Goal: Task Accomplishment & Management: Manage account settings

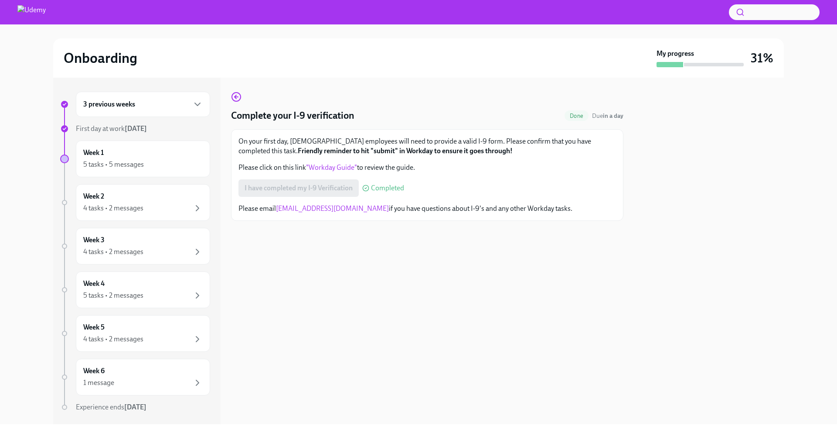
click at [149, 111] on div "3 previous weeks" at bounding box center [143, 104] width 134 height 25
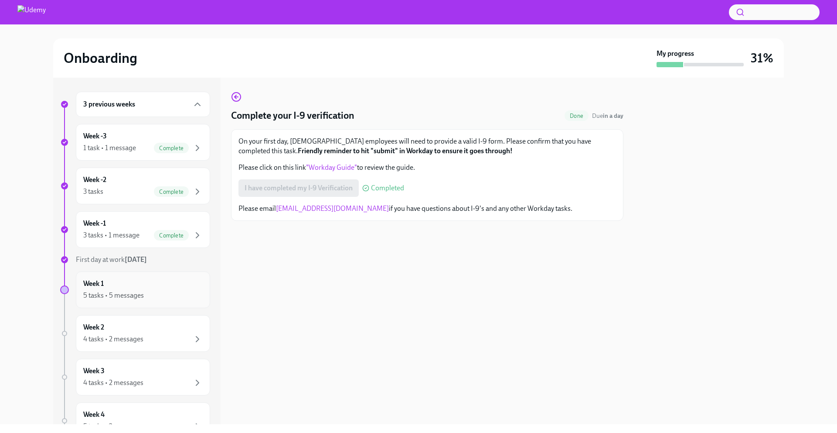
click at [150, 279] on div "Week 1 5 tasks • 5 messages" at bounding box center [142, 290] width 119 height 22
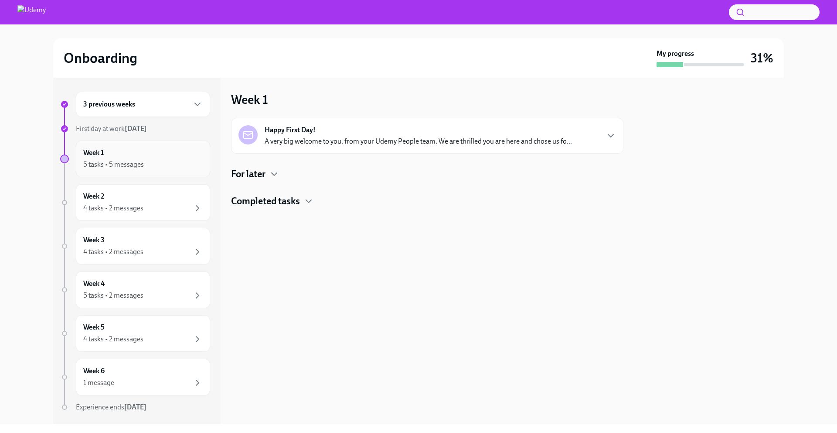
click at [164, 157] on div "Week 1 5 tasks • 5 messages" at bounding box center [142, 159] width 119 height 22
click at [159, 194] on div "Week 2 4 tasks • 2 messages" at bounding box center [142, 202] width 119 height 22
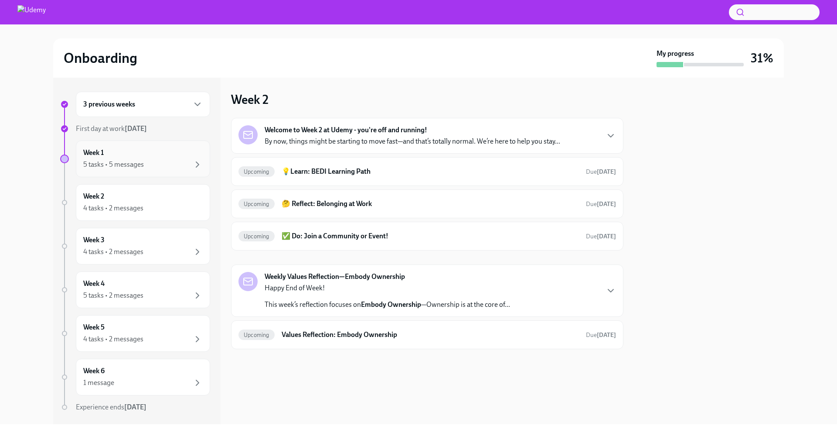
click at [166, 162] on div "5 tasks • 5 messages" at bounding box center [142, 164] width 119 height 10
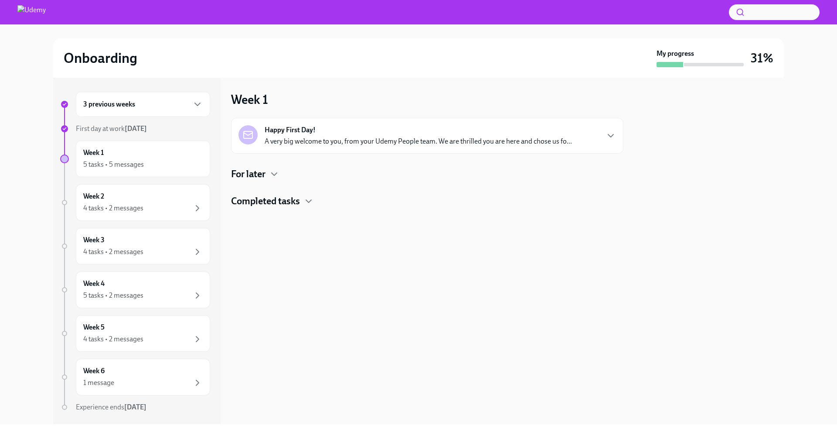
click at [325, 135] on div "Happy First Day! A very big welcome to you, from your Udemy People team. We are…" at bounding box center [418, 135] width 307 height 21
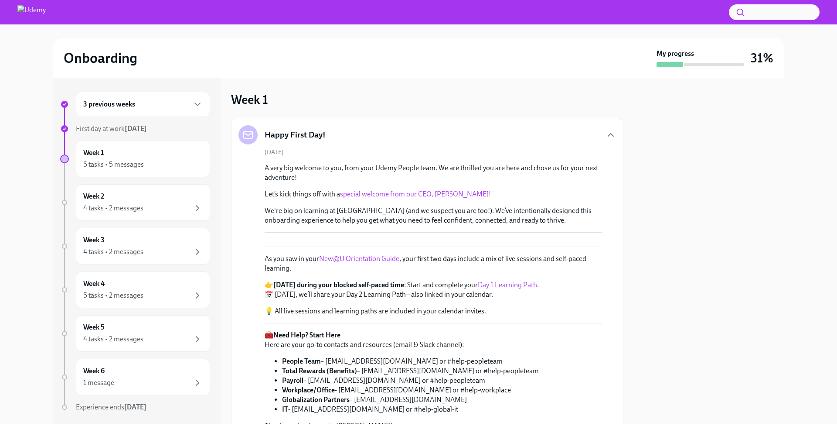
drag, startPoint x: 467, startPoint y: 257, endPoint x: 469, endPoint y: 222, distance: 34.9
click at [469, 222] on div "A very big welcome to you, from your Udemy People team. We are thrilled you are…" at bounding box center [434, 296] width 338 height 267
drag, startPoint x: 722, startPoint y: 269, endPoint x: 662, endPoint y: 247, distance: 63.6
click at [662, 251] on div at bounding box center [709, 251] width 150 height 346
click at [139, 152] on div "Week 1 5 tasks • 5 messages" at bounding box center [142, 159] width 119 height 22
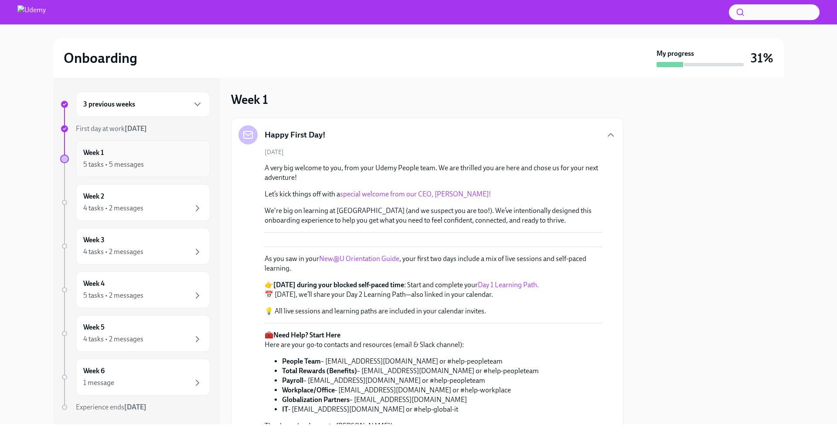
click at [160, 171] on div "Week 1 5 tasks • 5 messages" at bounding box center [143, 158] width 134 height 37
click at [159, 100] on div "3 previous weeks" at bounding box center [142, 104] width 119 height 10
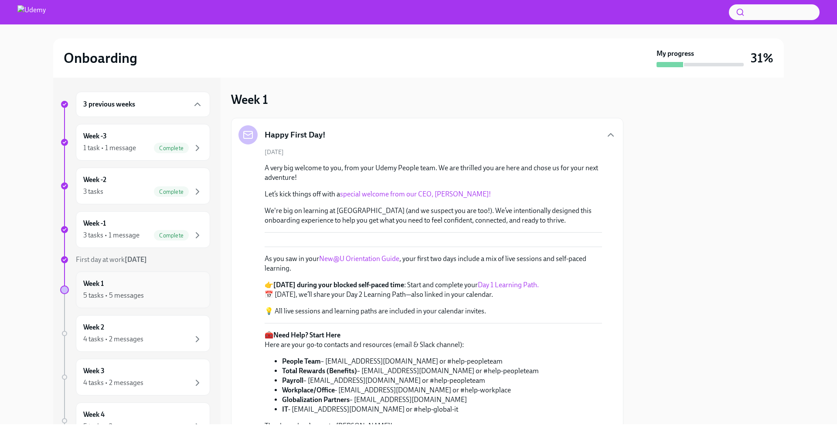
click at [135, 293] on div "5 tasks • 5 messages" at bounding box center [113, 295] width 61 height 10
click at [612, 133] on icon "button" at bounding box center [611, 135] width 10 height 10
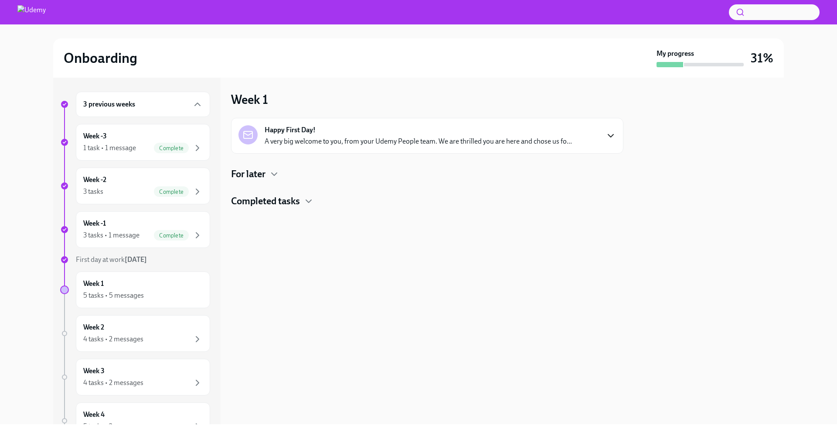
click at [303, 201] on div "Completed tasks" at bounding box center [427, 200] width 392 height 13
